Goal: Task Accomplishment & Management: Manage account settings

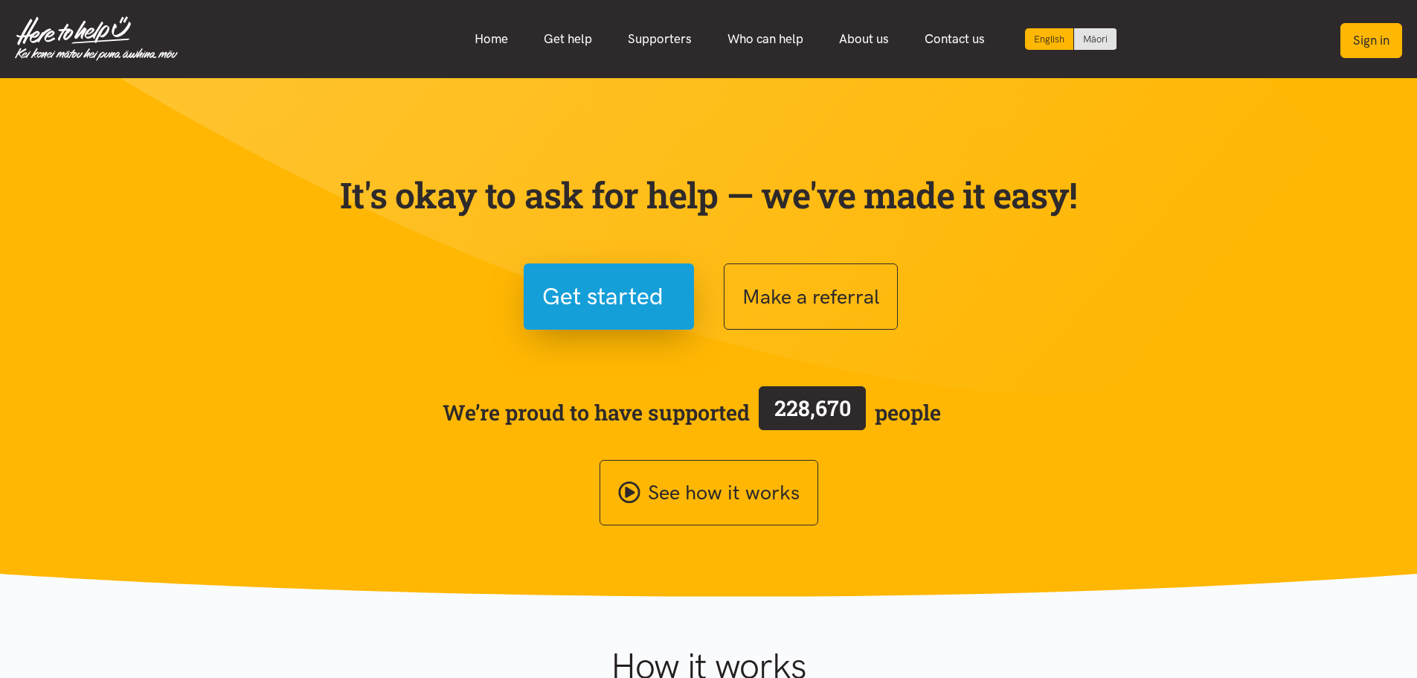
click at [1368, 36] on button "Sign in" at bounding box center [1371, 40] width 62 height 35
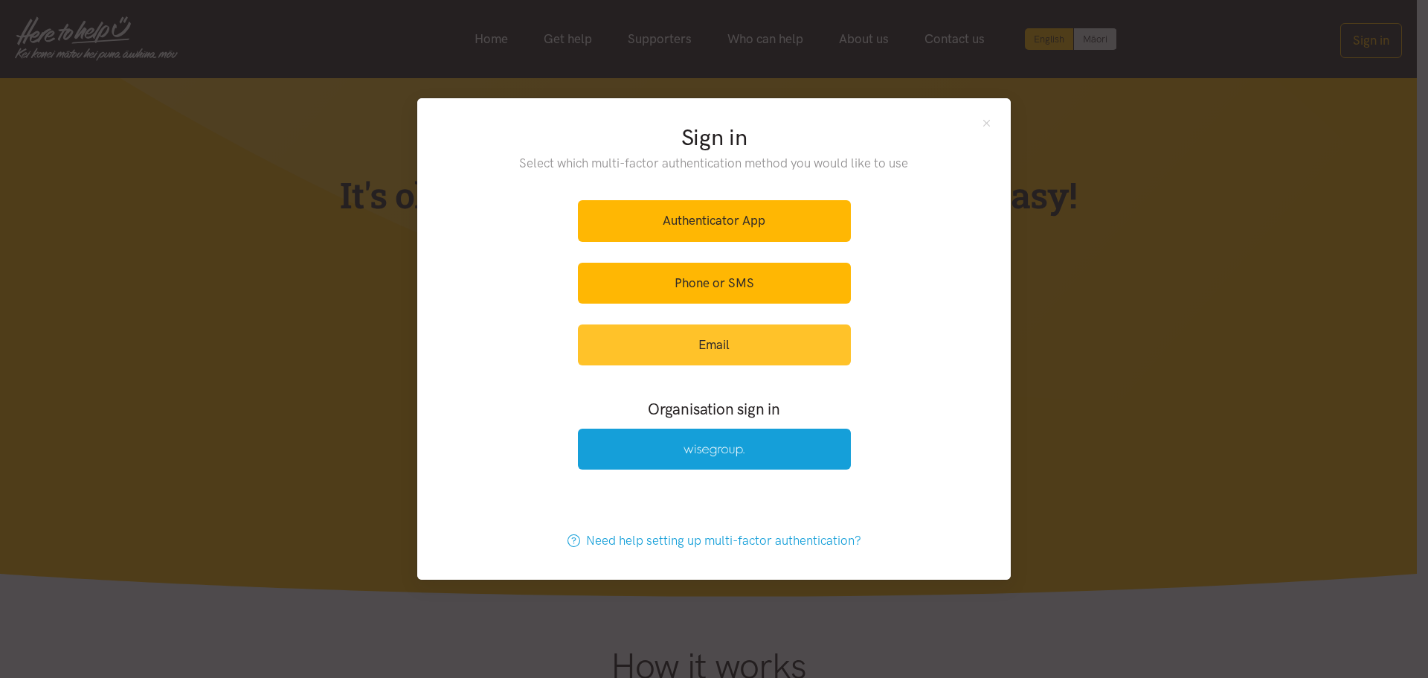
click at [717, 337] on link "Email" at bounding box center [714, 344] width 273 height 41
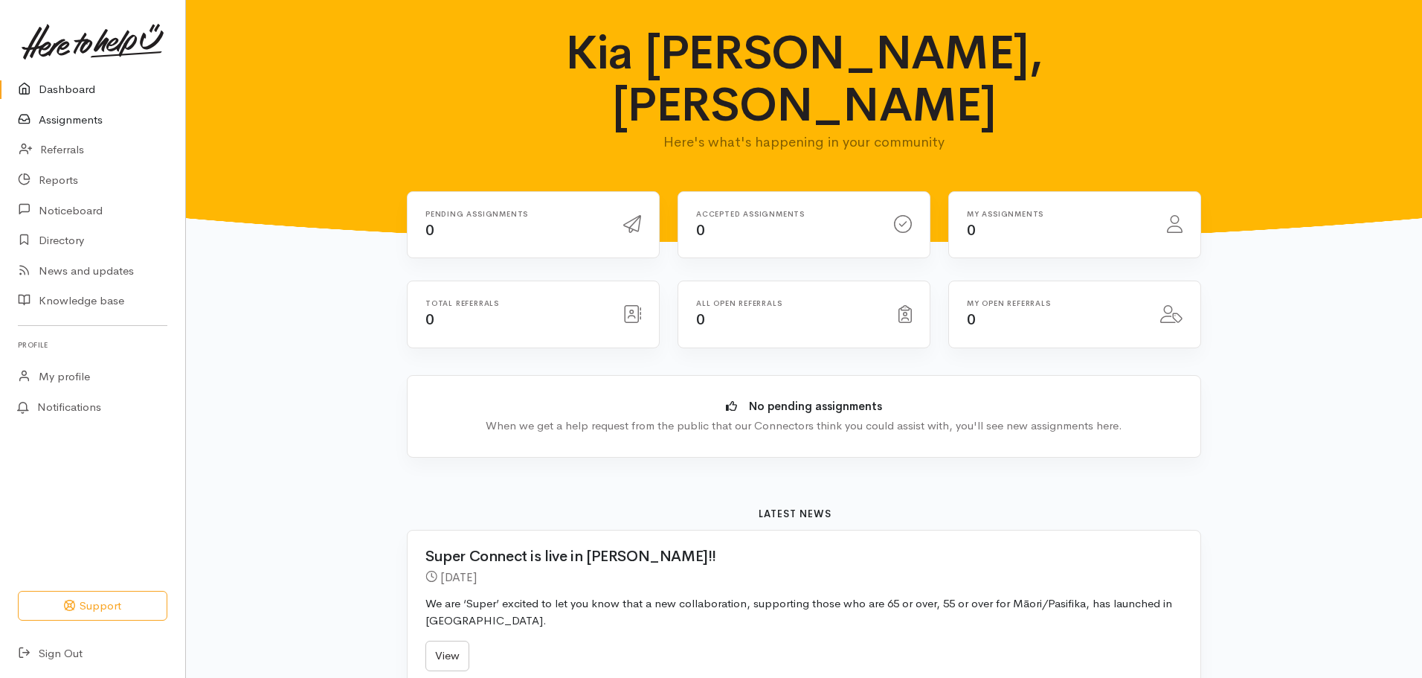
click at [92, 123] on link "Assignments" at bounding box center [92, 120] width 185 height 30
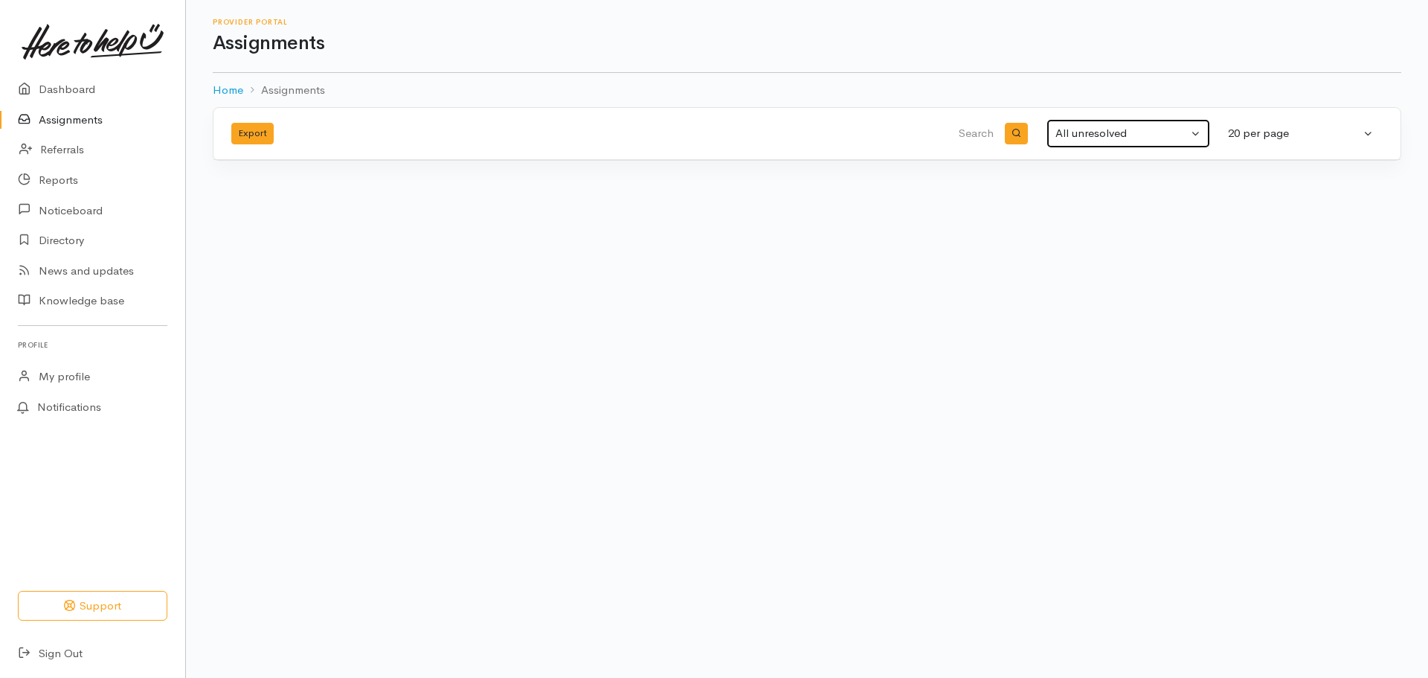
click at [1186, 131] on div "All unresolved" at bounding box center [1121, 133] width 132 height 17
click at [1073, 278] on span "All" at bounding box center [1071, 281] width 13 height 17
select select "All"
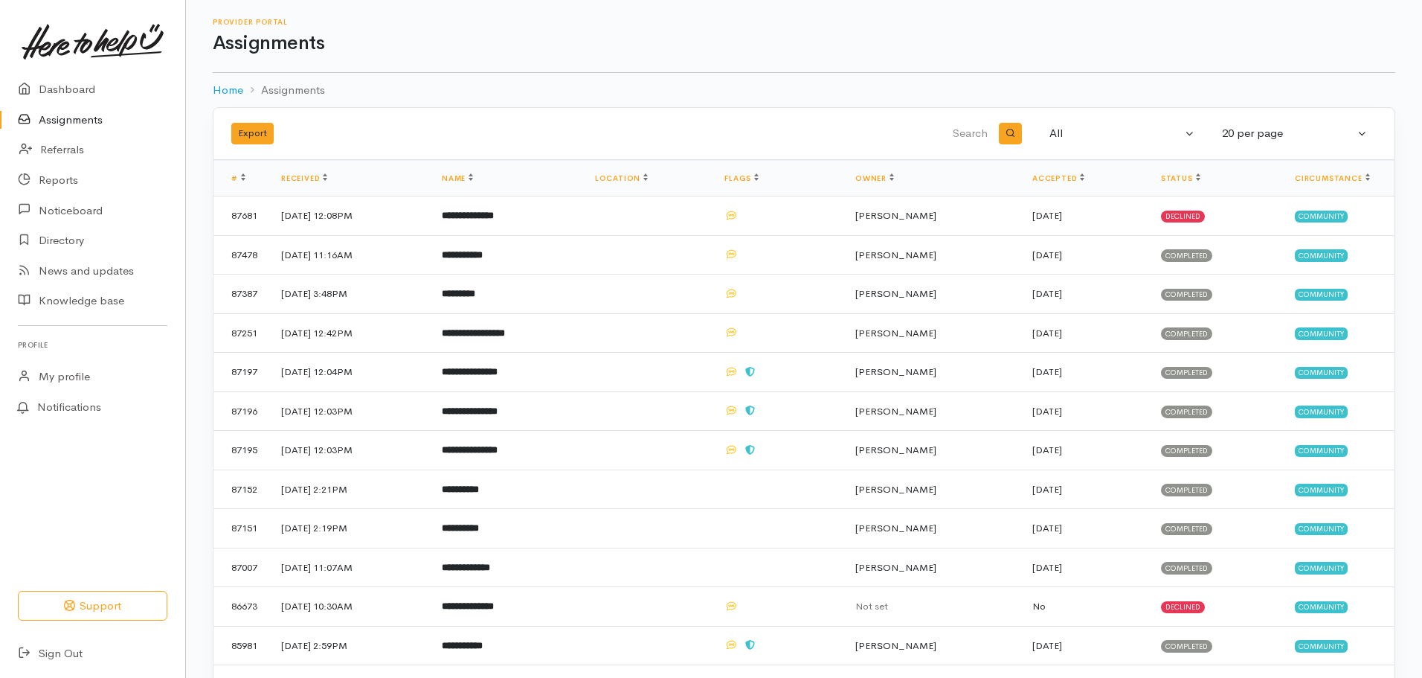
click at [970, 127] on input "search" at bounding box center [813, 134] width 355 height 36
type input "Nikora"
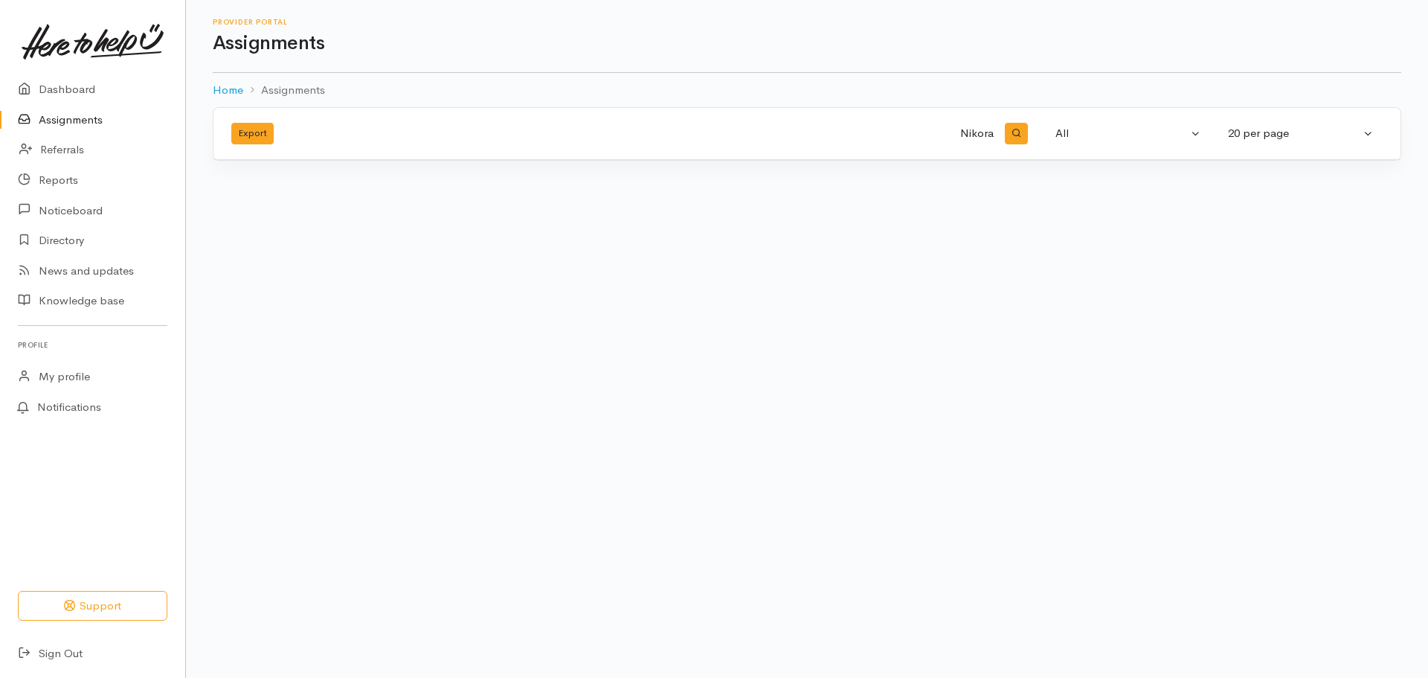
click at [86, 123] on link "Assignments" at bounding box center [92, 120] width 185 height 30
